Goal: Find specific page/section: Find specific page/section

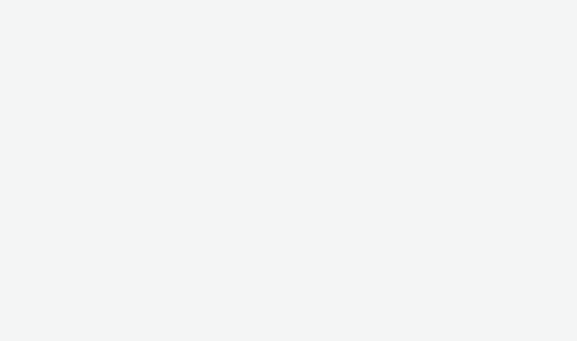
select select "2fc77e36-bb93-4aa3-9dff-dcb08e02eac6"
select select "2405a9d4-3350-4458-8d06-44f78962fa76"
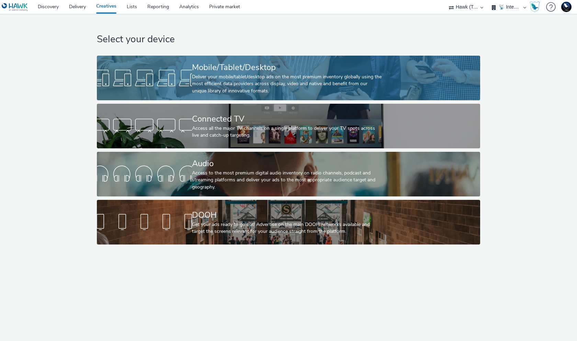
click at [296, 58] on div "Mobile/Tablet/Desktop Deliver your mobile/tablet/desktop ads on the most premiu…" at bounding box center [287, 78] width 190 height 45
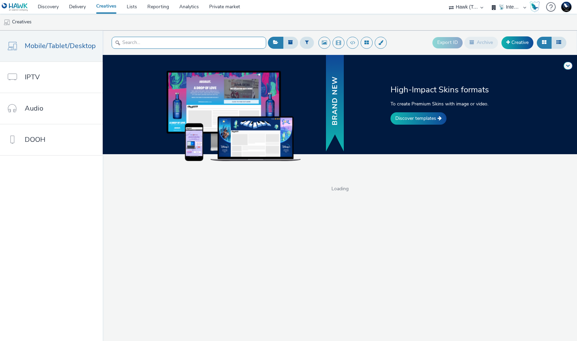
click at [234, 42] on input "text" at bounding box center [189, 43] width 154 height 12
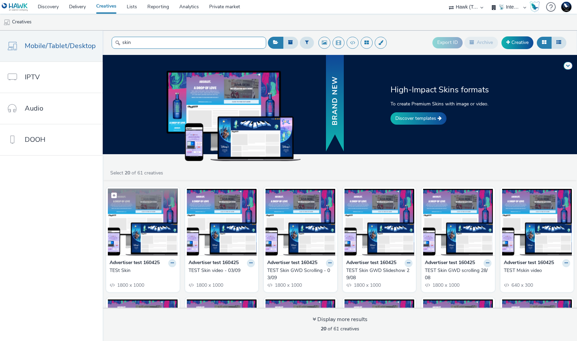
type input "skin"
click at [141, 237] on img at bounding box center [143, 221] width 70 height 67
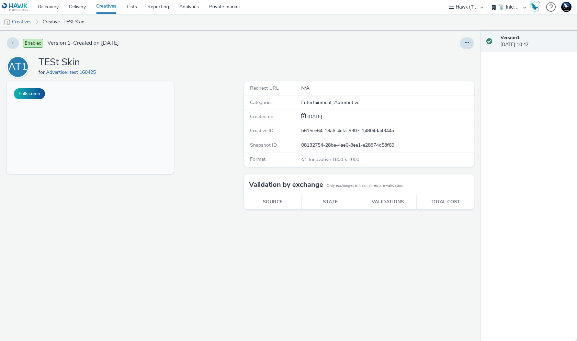
click at [328, 149] on div "Snapshot ID 08132754-28be-4ae6-8ee1-e28874d58f69" at bounding box center [359, 145] width 230 height 14
